Goal: Task Accomplishment & Management: Use online tool/utility

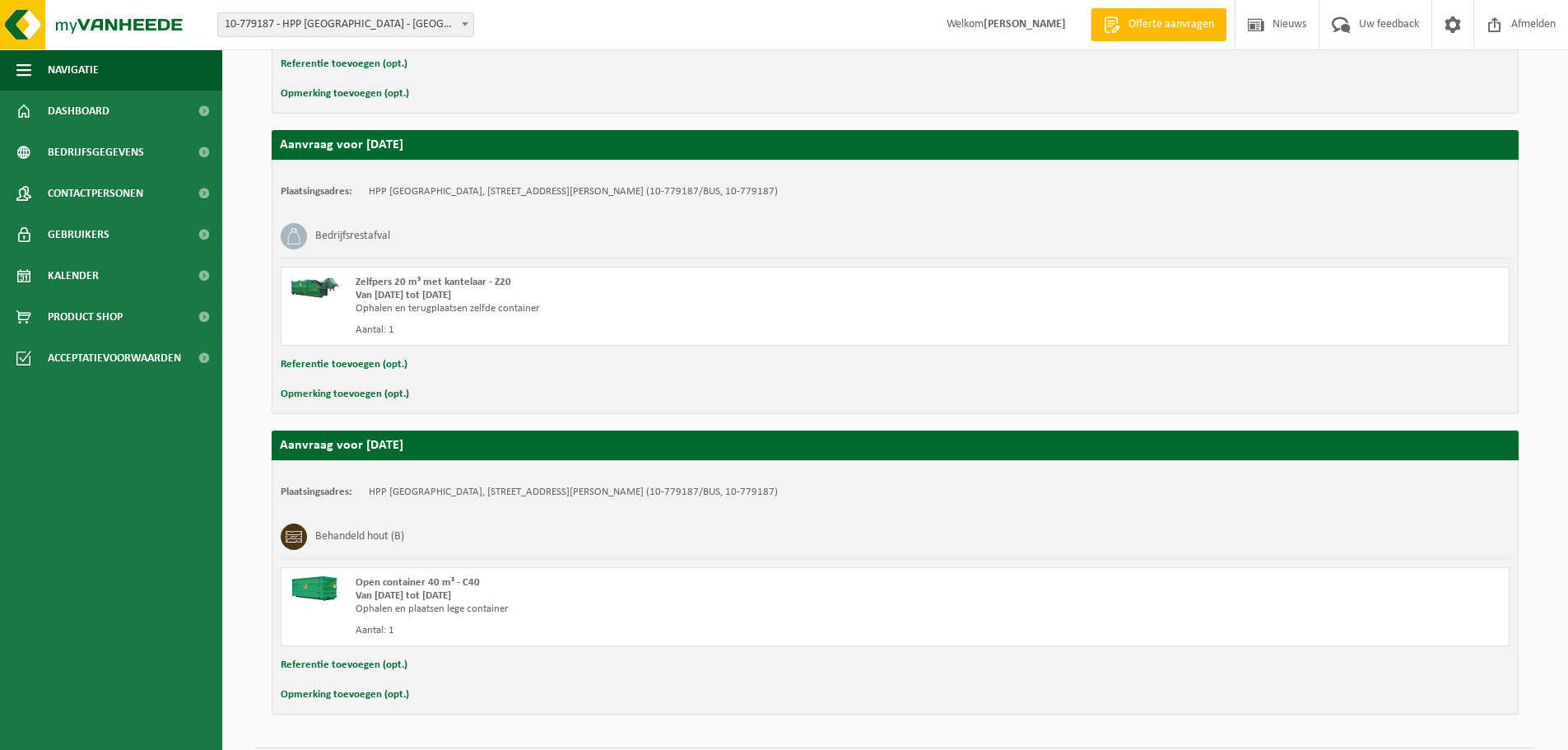
scroll to position [858, 0]
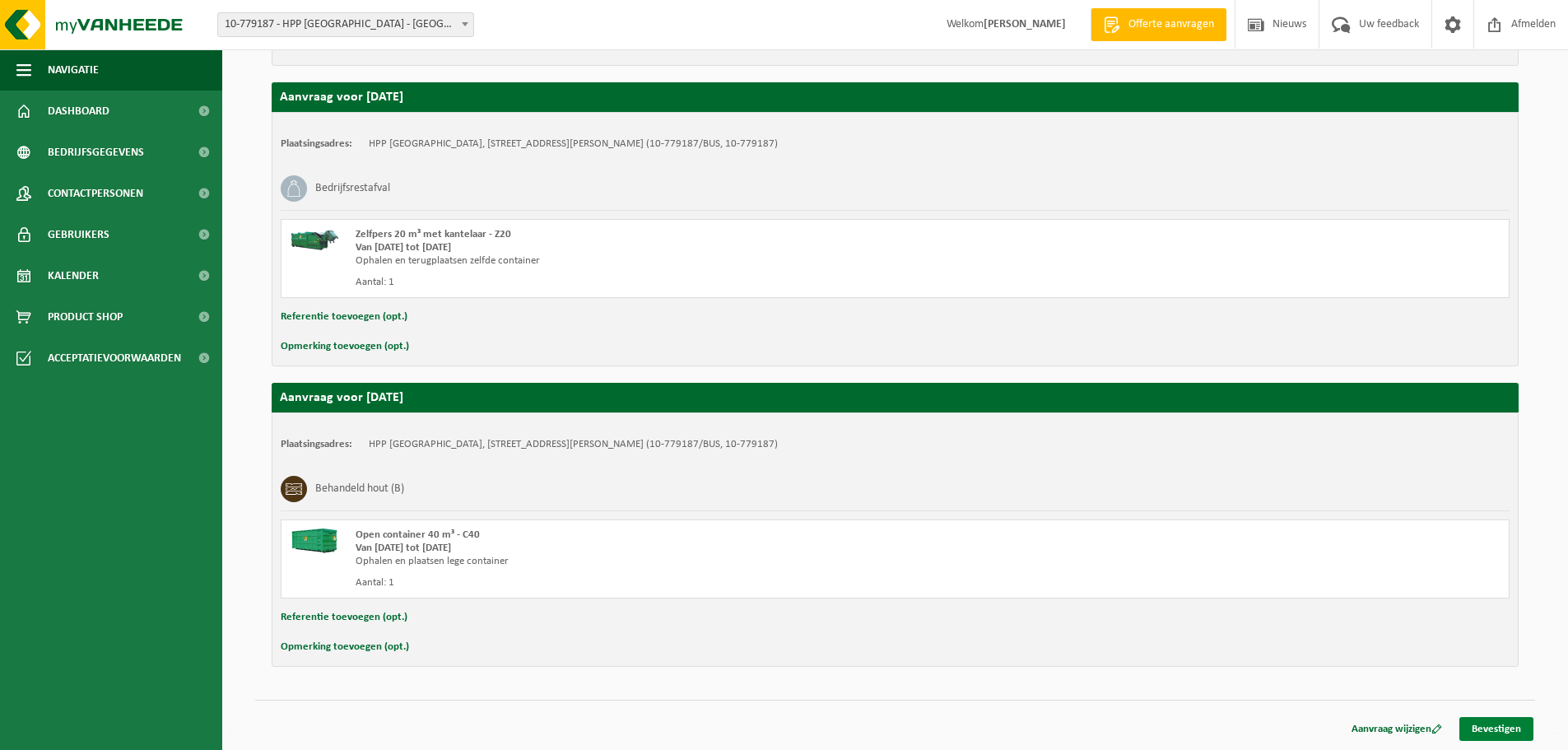
click at [1486, 729] on link "Bevestigen" at bounding box center [1496, 728] width 74 height 24
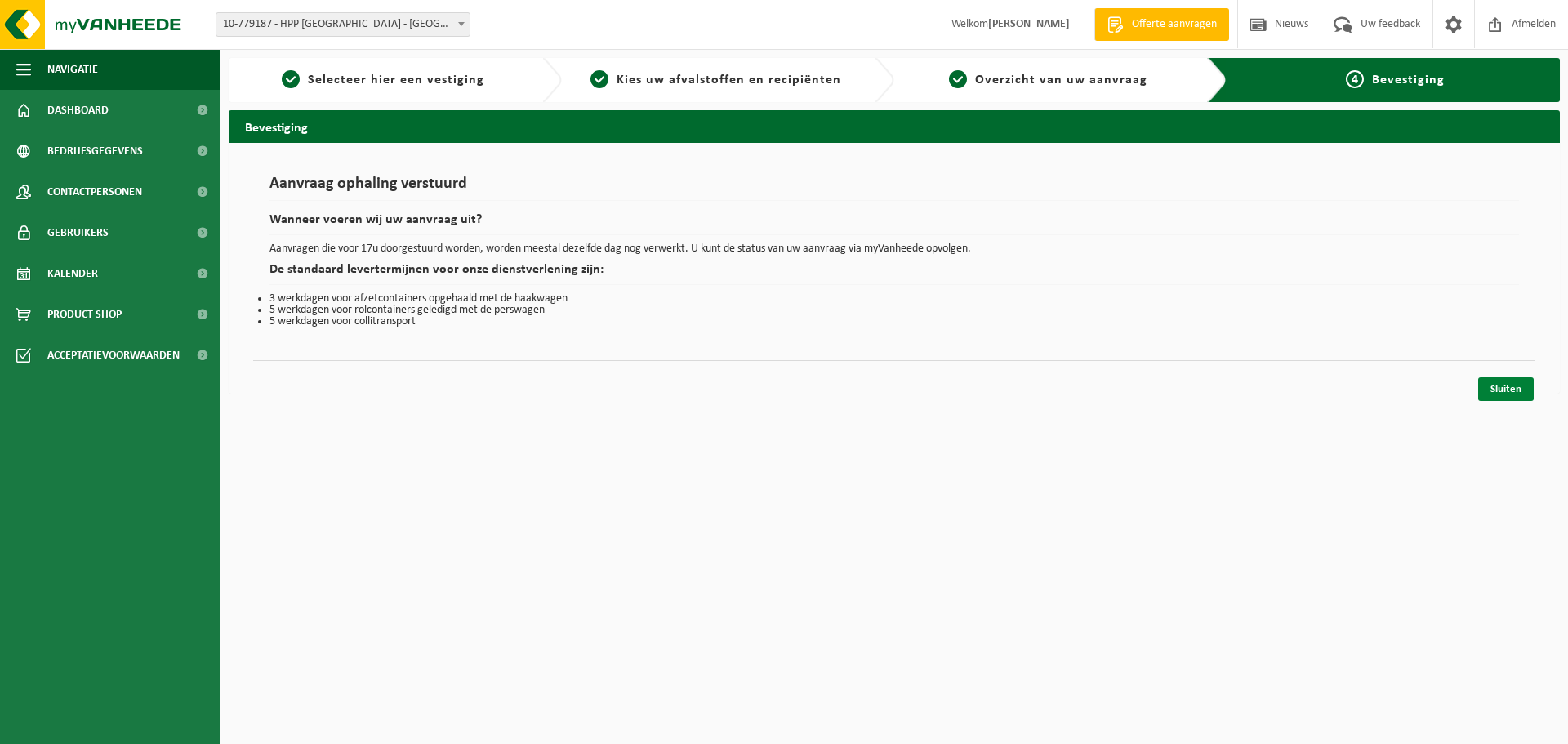
click at [1519, 392] on link "Sluiten" at bounding box center [1507, 389] width 56 height 23
